Goal: Feedback & Contribution: Leave review/rating

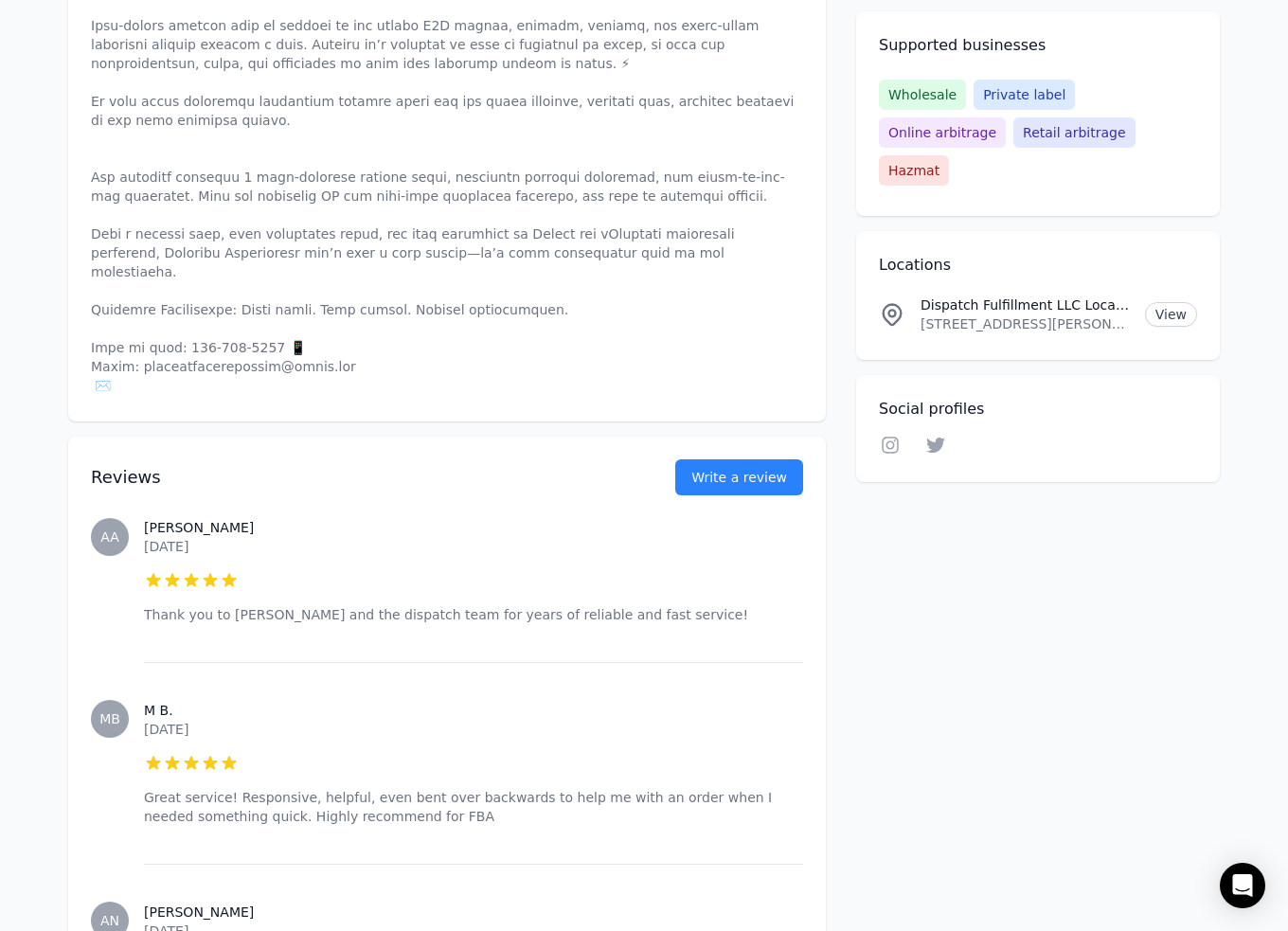
scroll to position [1010, 0]
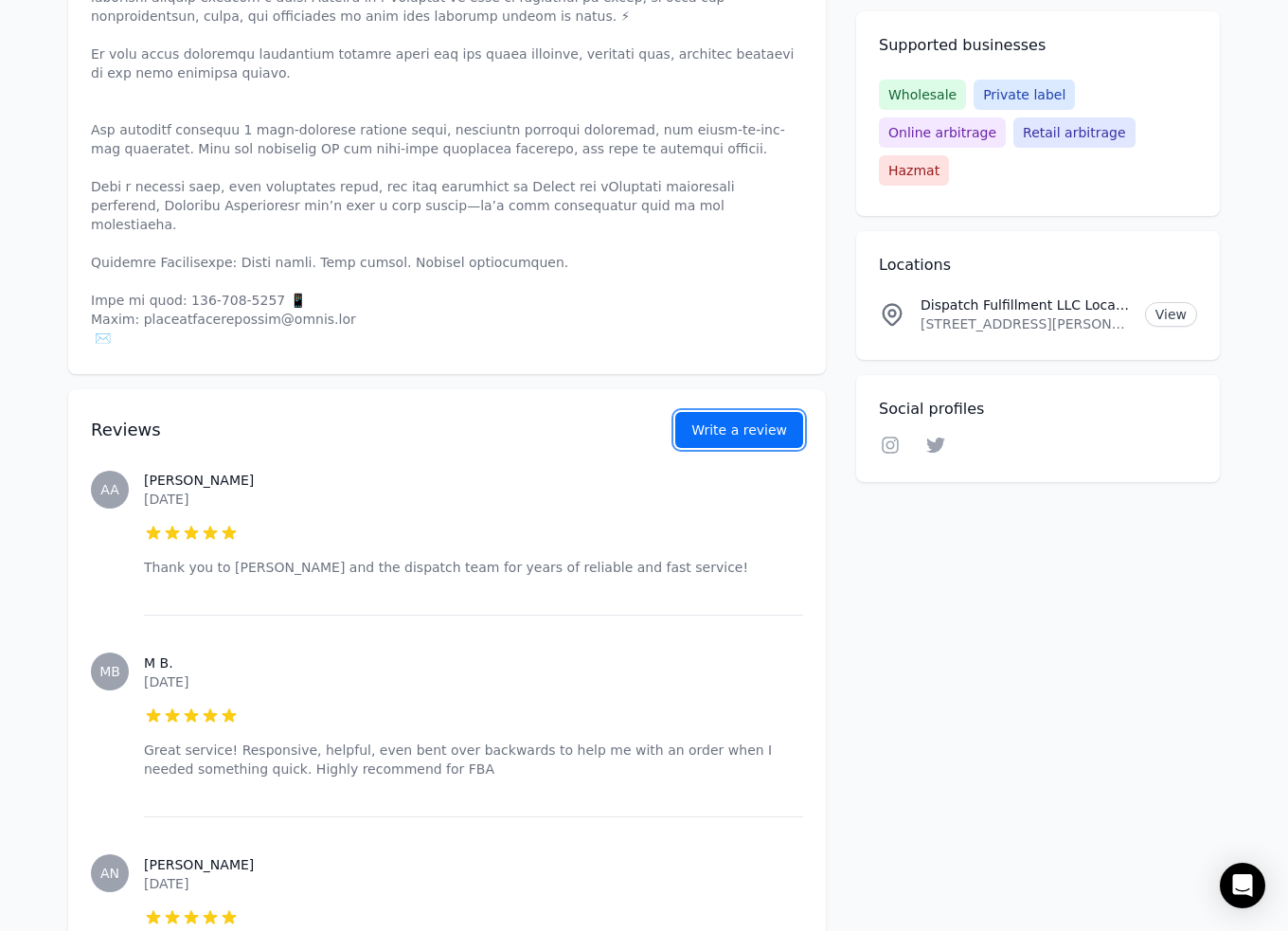
click at [724, 412] on link "Write a review" at bounding box center [740, 430] width 128 height 36
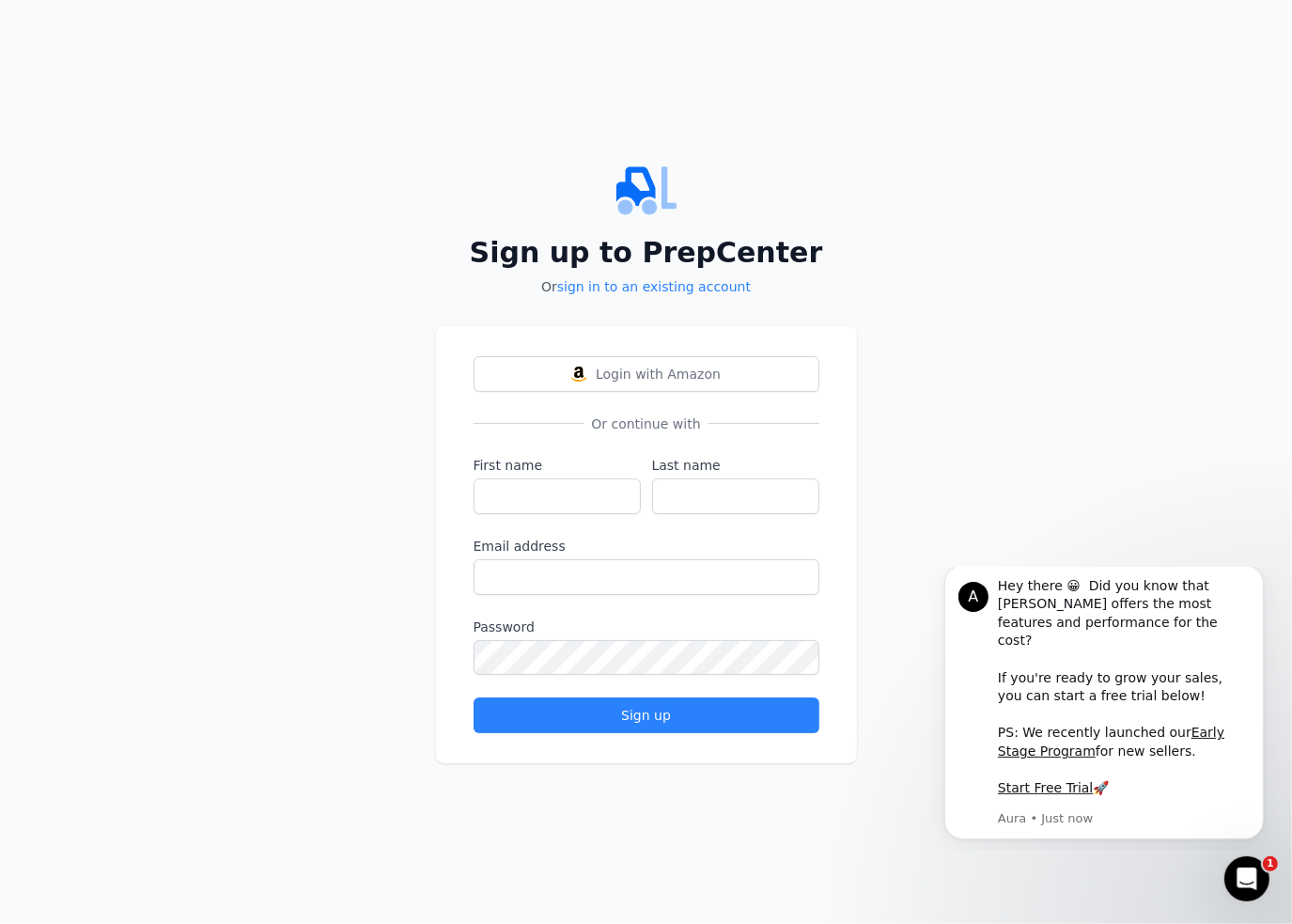
click at [568, 469] on label "First name" at bounding box center [557, 465] width 167 height 19
click at [568, 479] on input "First name" at bounding box center [557, 496] width 167 height 35
click at [1249, 579] on button "Dismiss notification" at bounding box center [1257, 569] width 24 height 24
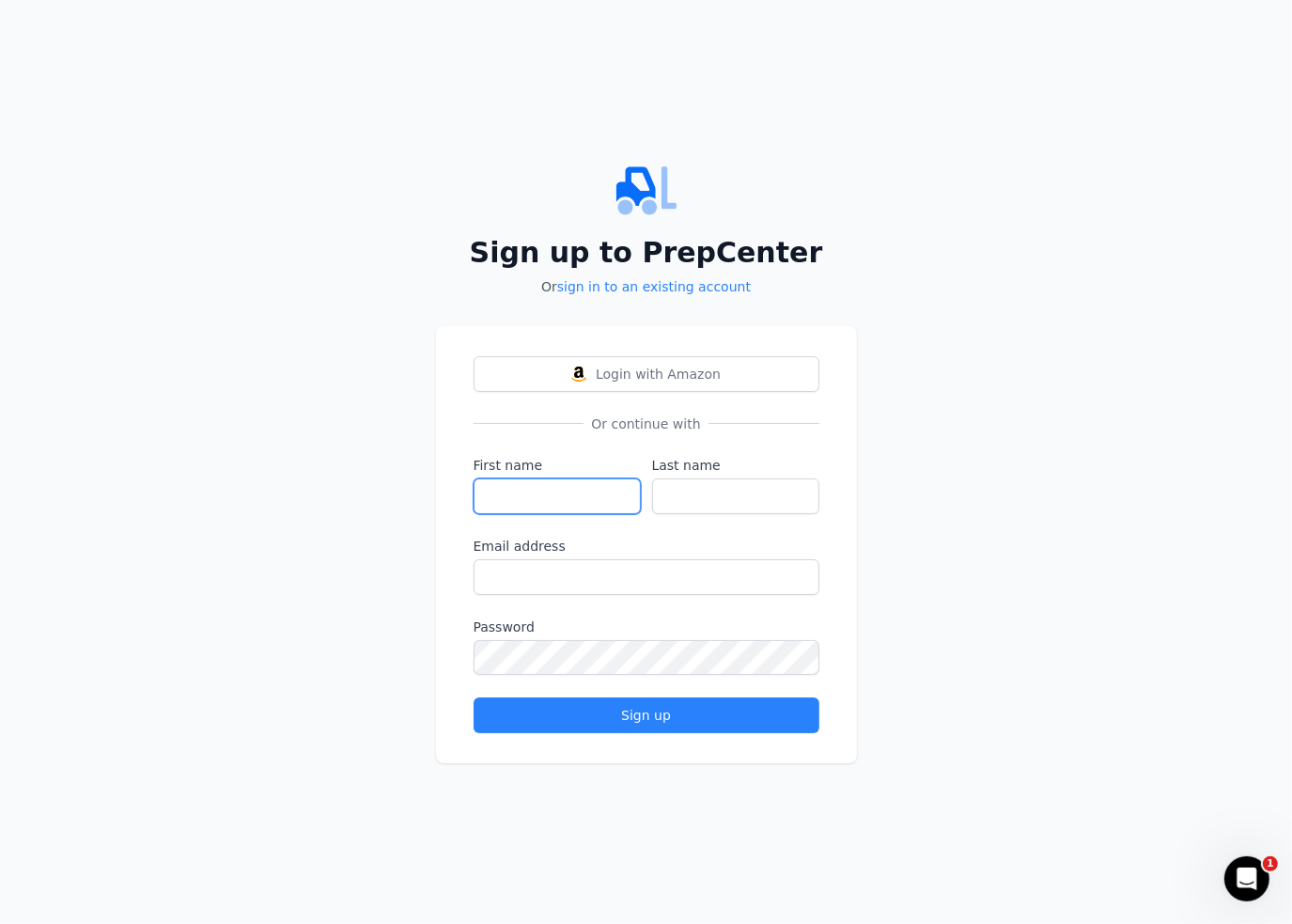
click at [528, 495] on input "First name" at bounding box center [557, 496] width 167 height 35
type input "Omi"
type input "Vaidya"
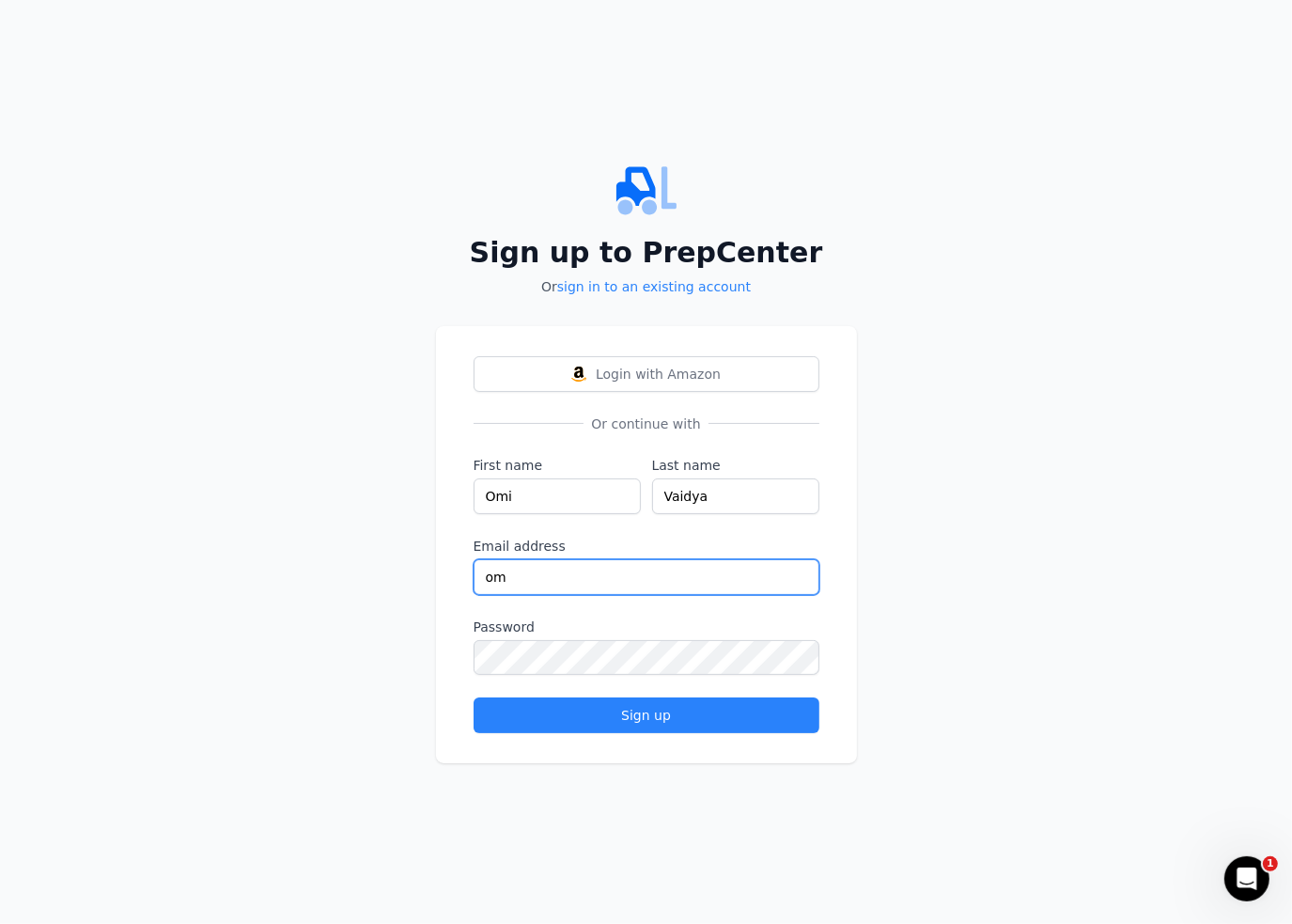
type input "o"
type input "[EMAIL_ADDRESS][DOMAIN_NAME]"
click at [683, 572] on input "[EMAIL_ADDRESS][DOMAIN_NAME]" at bounding box center [646, 577] width 346 height 35
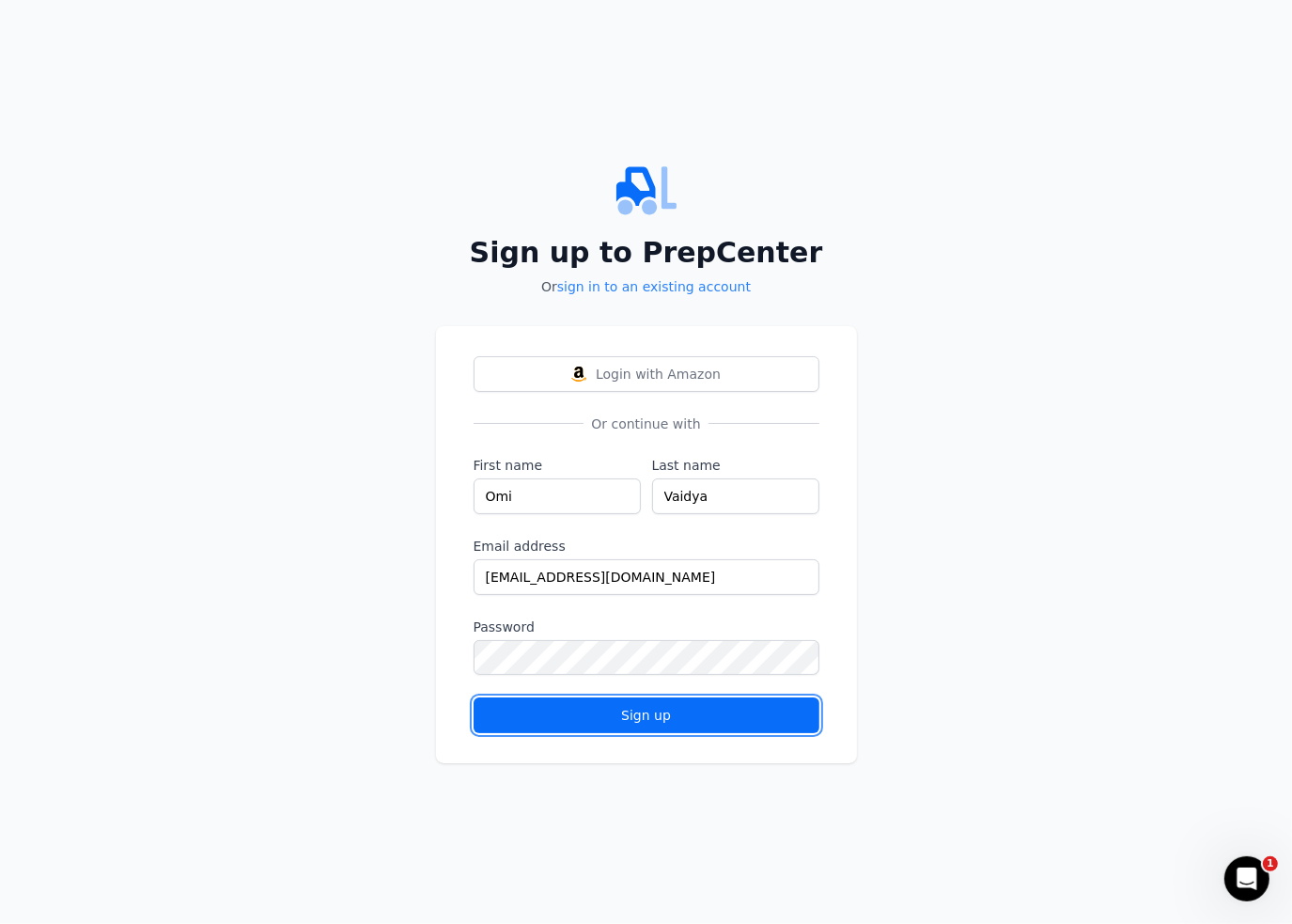
click at [698, 709] on div "Sign up" at bounding box center [646, 715] width 314 height 19
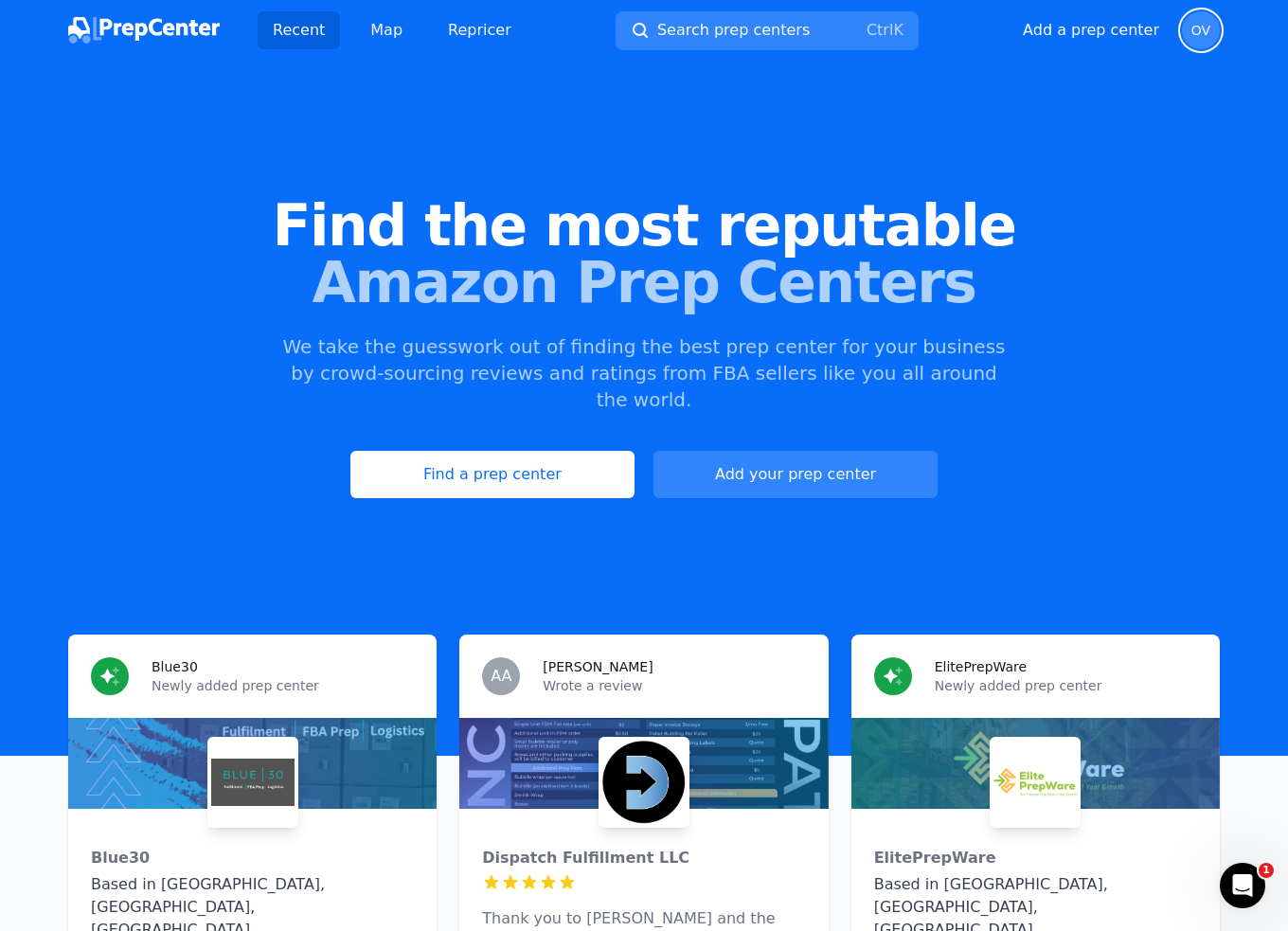
click at [1197, 36] on span "OV" at bounding box center [1200, 30] width 19 height 13
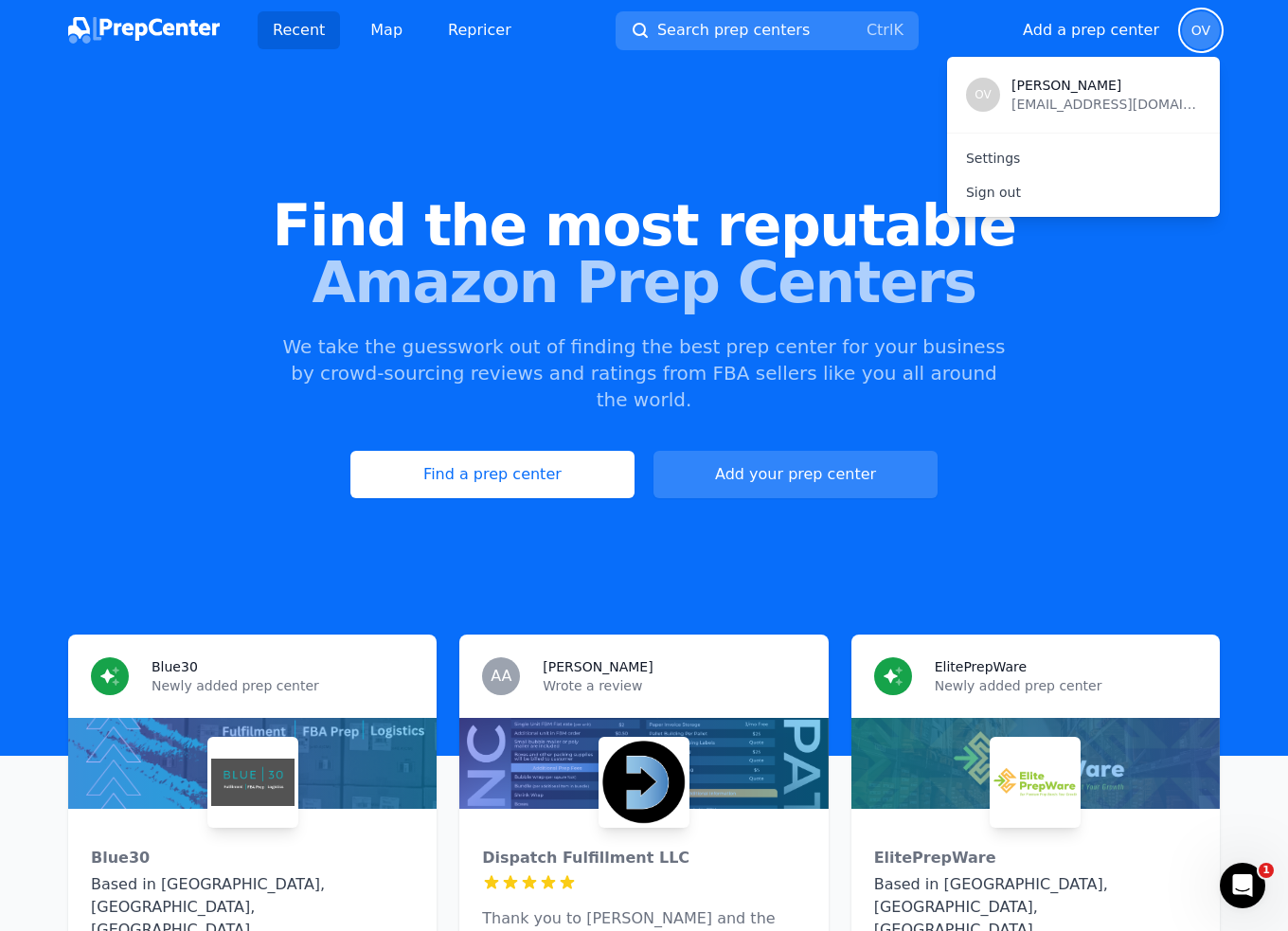
click at [1197, 36] on span "OV" at bounding box center [1200, 30] width 19 height 13
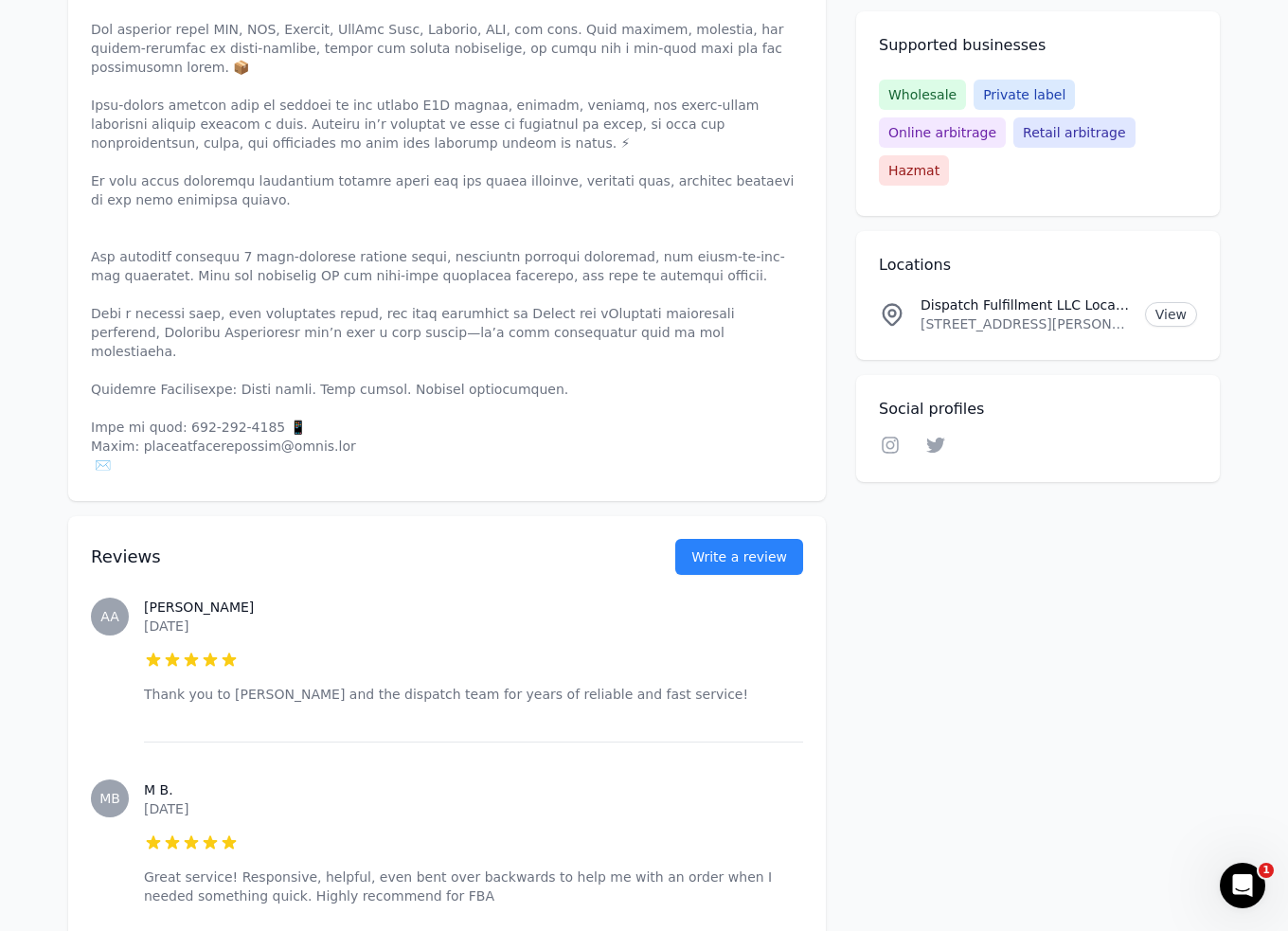
scroll to position [884, 0]
click at [764, 537] on button "Write a review" at bounding box center [740, 555] width 128 height 36
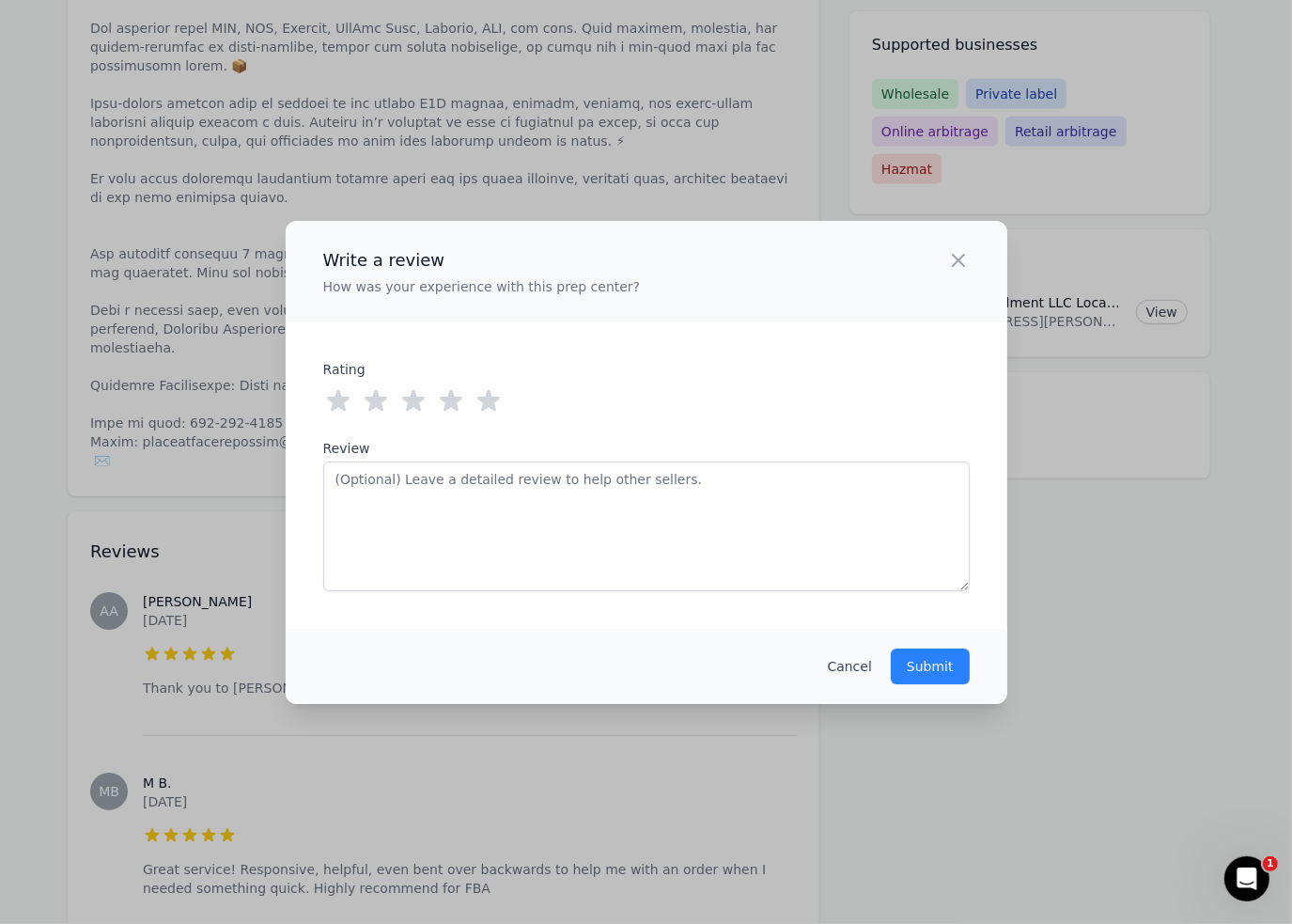
click at [486, 414] on icon at bounding box center [488, 401] width 30 height 30
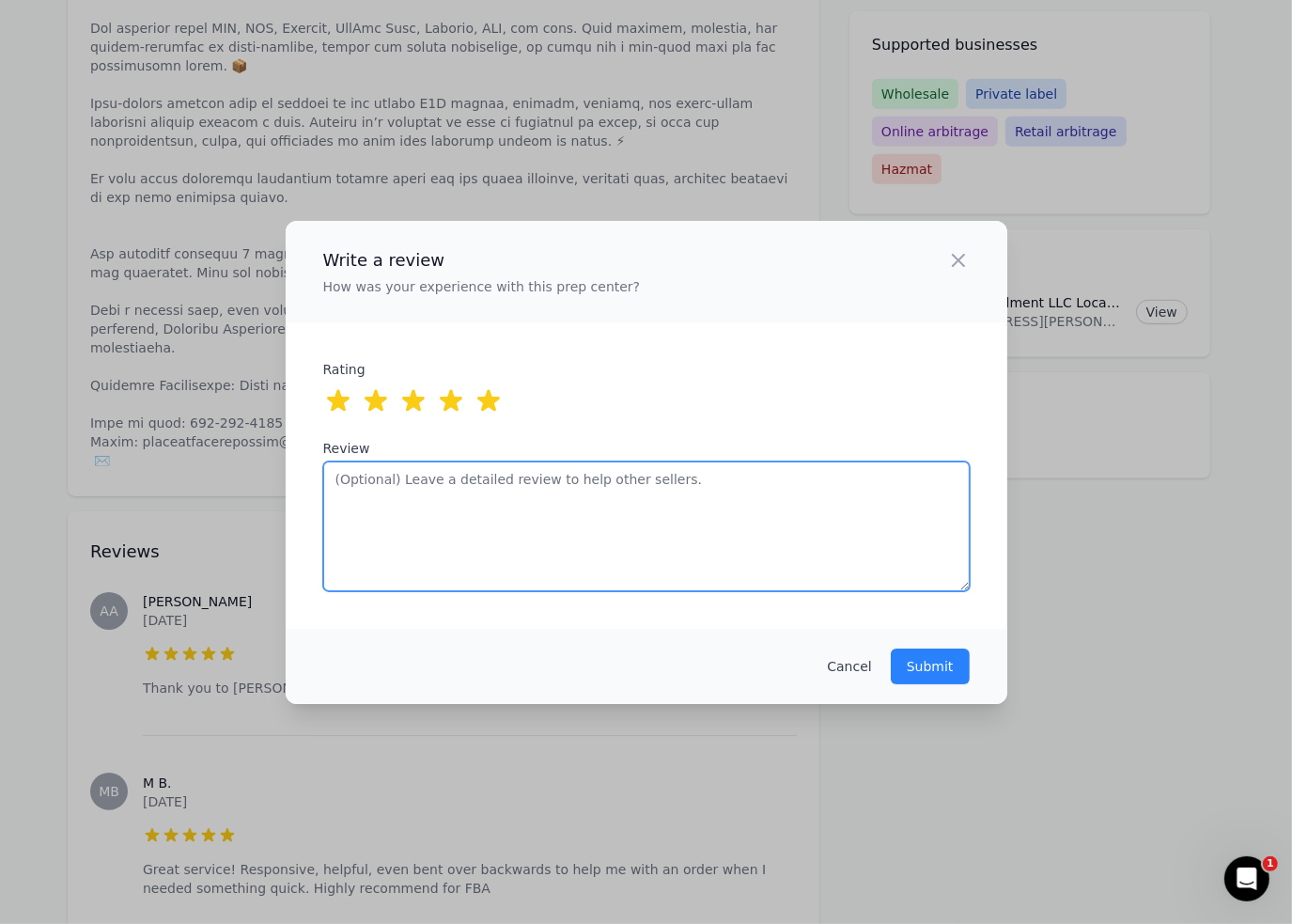
click at [478, 525] on textarea "Review" at bounding box center [646, 526] width 647 height 130
type textarea "Legit And very good guys :) Great Service."
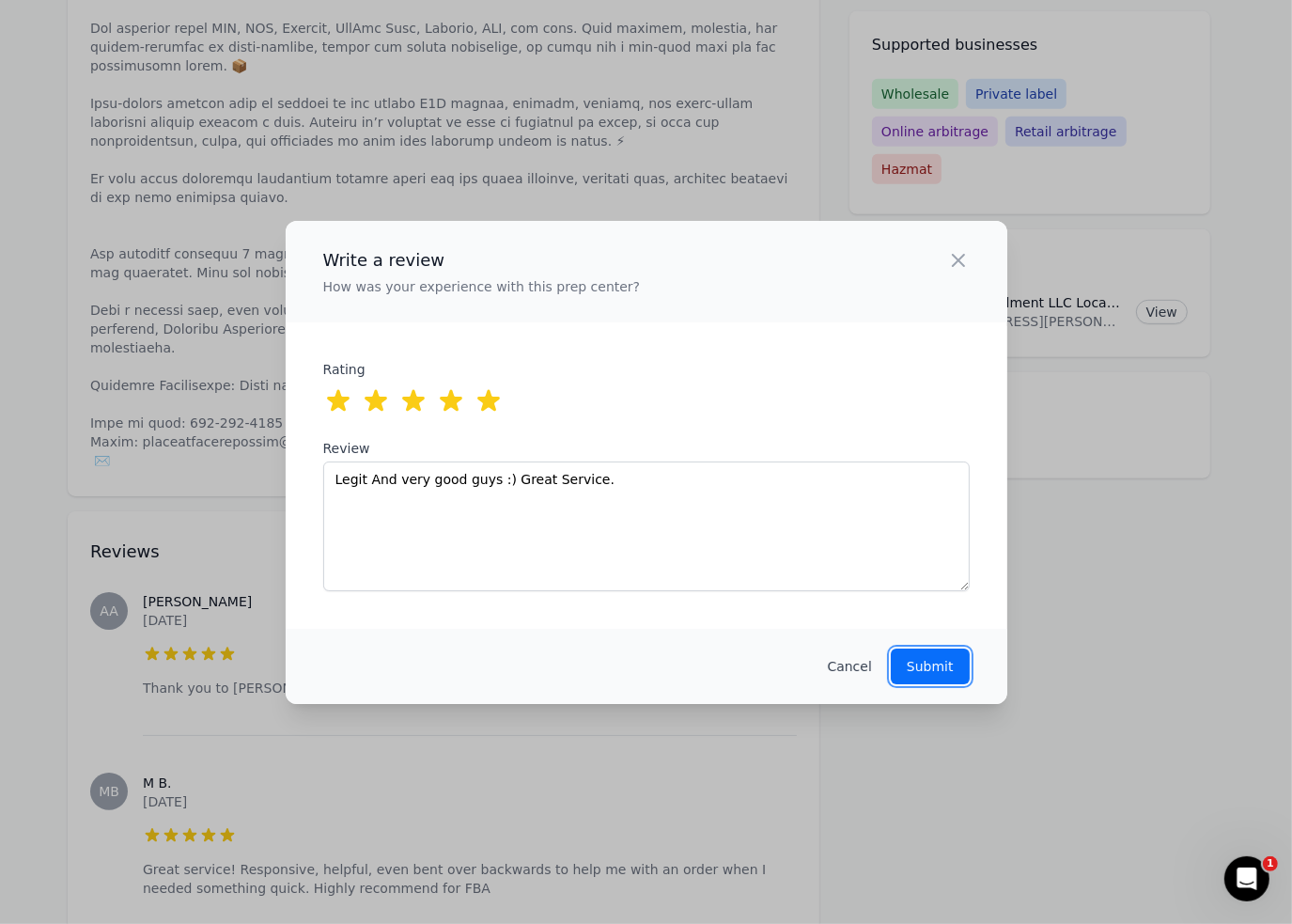
click at [962, 668] on button "Submit" at bounding box center [930, 667] width 79 height 35
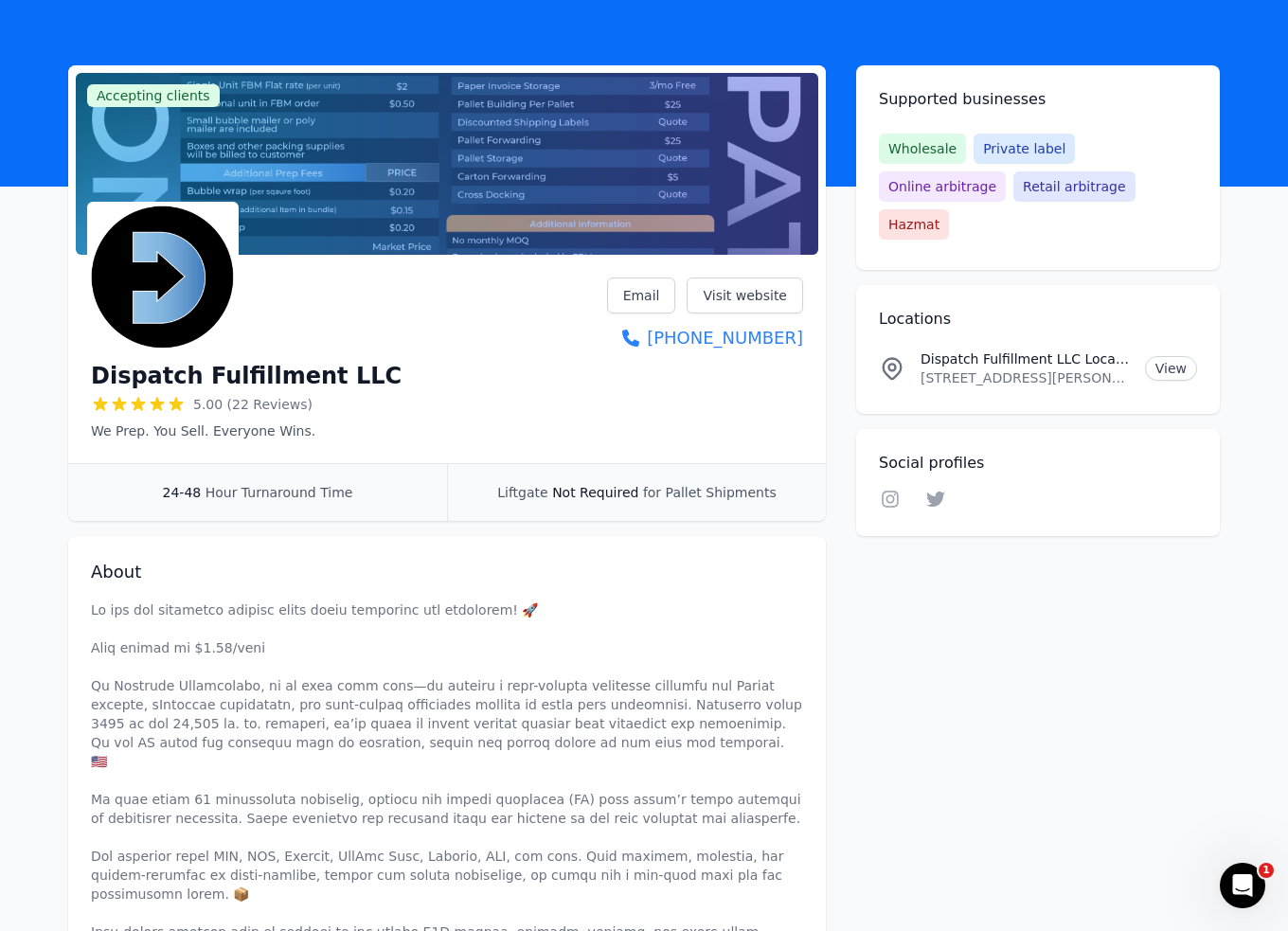
scroll to position [0, 0]
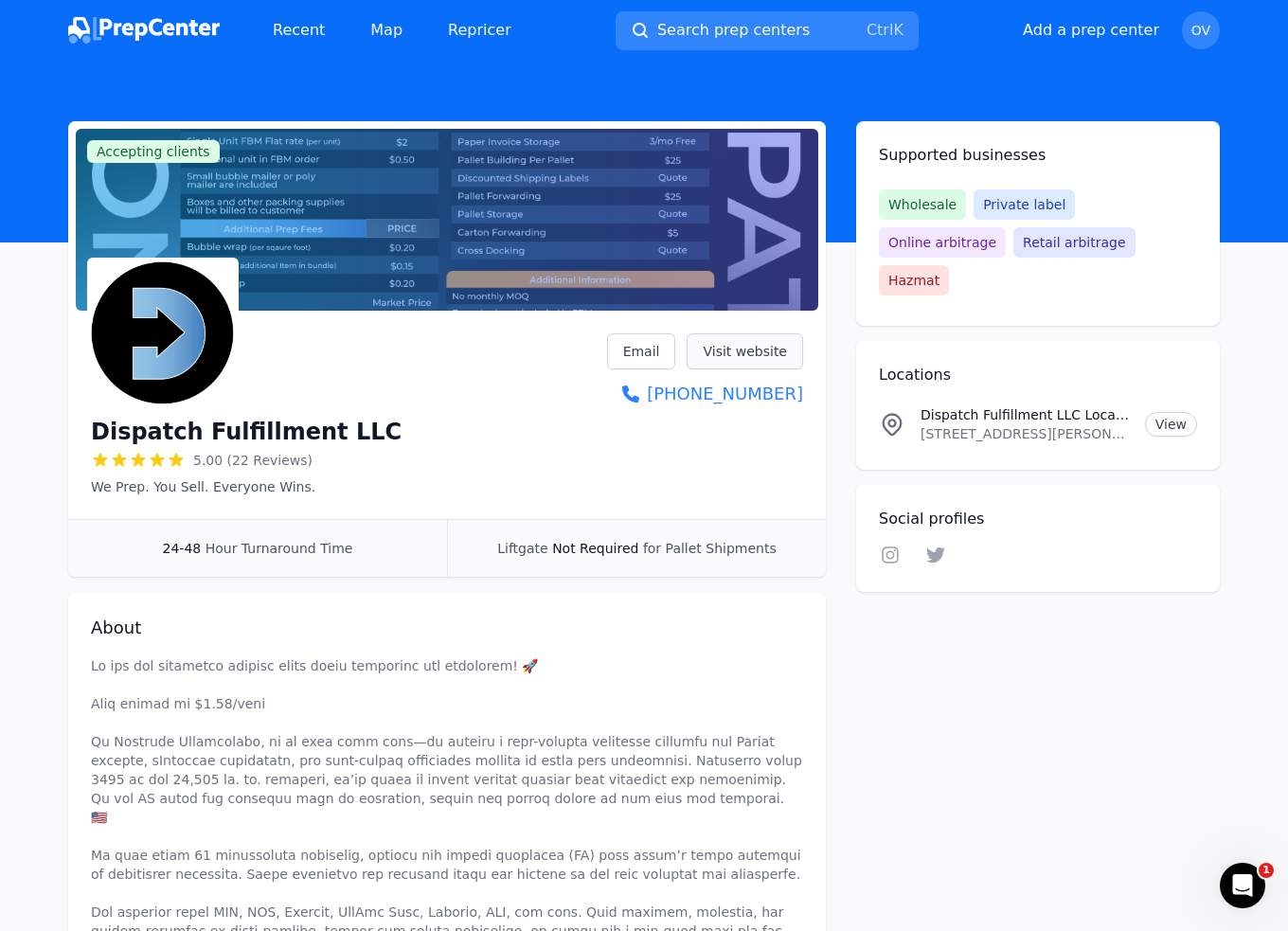
click at [777, 345] on link "Visit website" at bounding box center [745, 351] width 116 height 36
click at [1172, 412] on link "View" at bounding box center [1171, 424] width 52 height 25
